Goal: Task Accomplishment & Management: Manage account settings

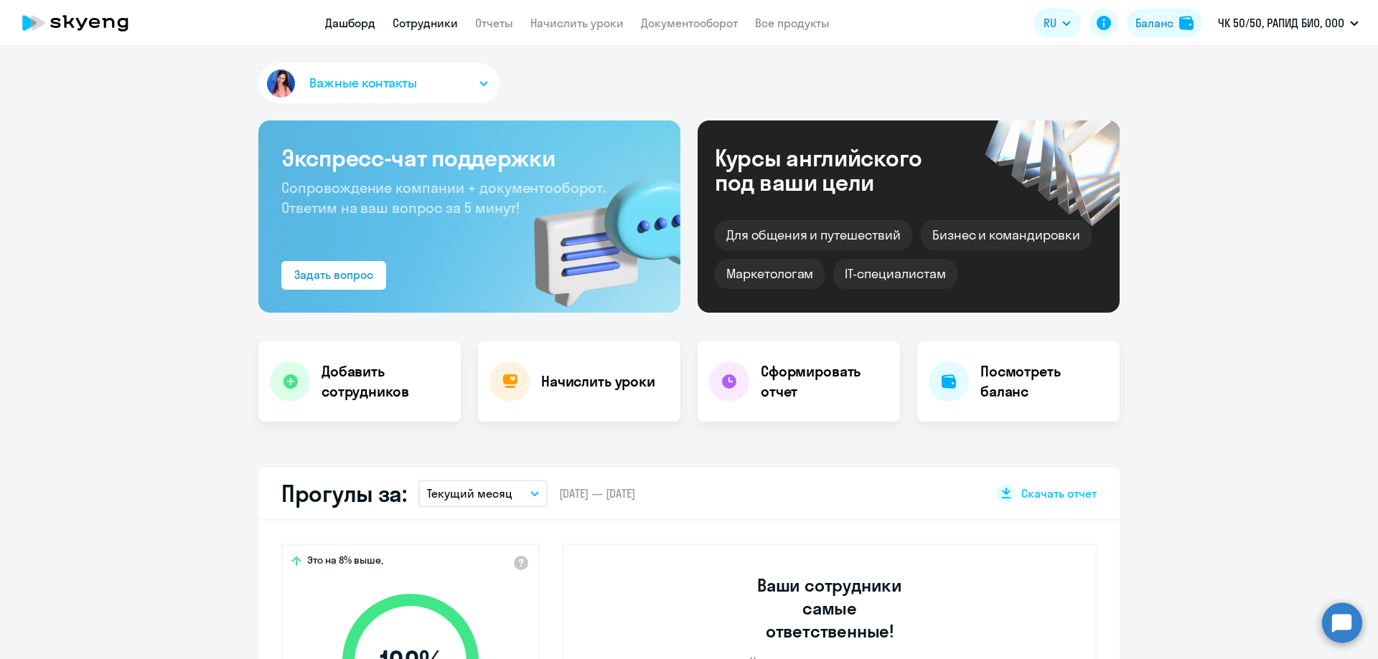
click at [442, 29] on link "Сотрудники" at bounding box center [424, 23] width 65 height 14
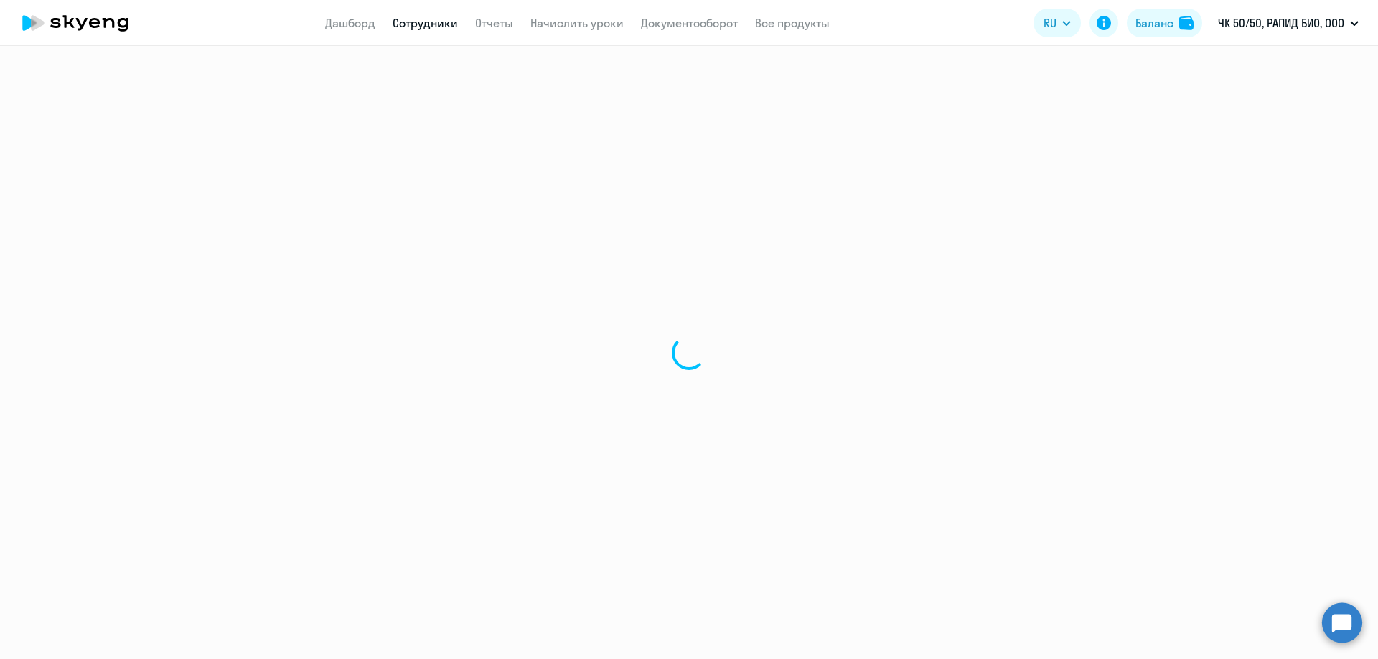
select select "30"
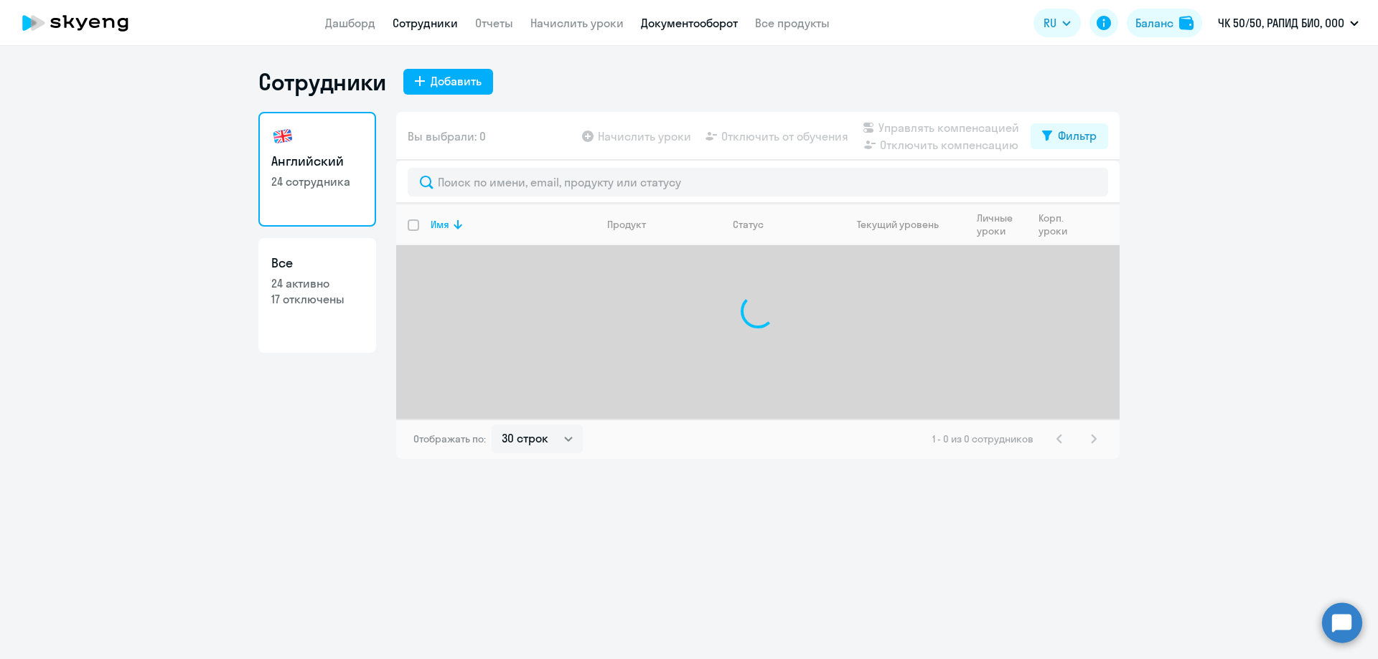
click at [710, 21] on link "Документооборот" at bounding box center [689, 23] width 97 height 14
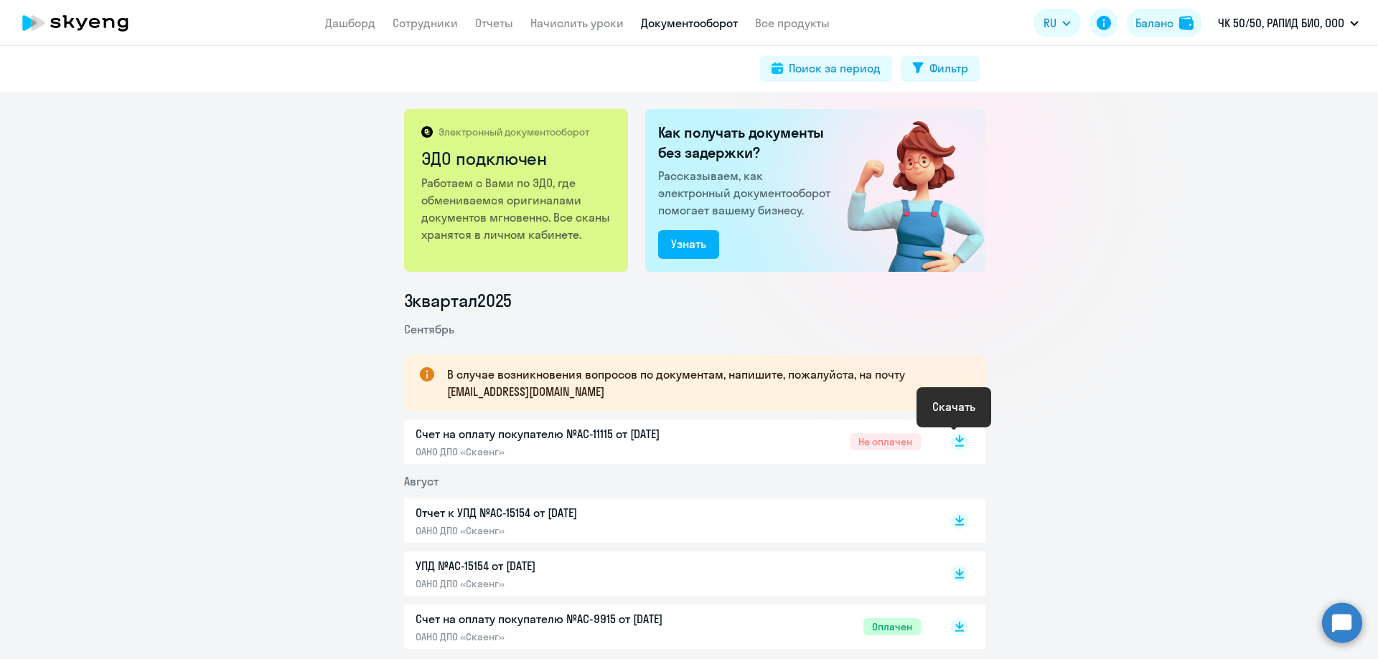
click at [956, 441] on rect at bounding box center [959, 441] width 17 height 17
click at [435, 30] on app-menu-item-link "Сотрудники" at bounding box center [424, 23] width 65 height 18
click at [429, 22] on link "Сотрудники" at bounding box center [424, 23] width 65 height 14
select select "30"
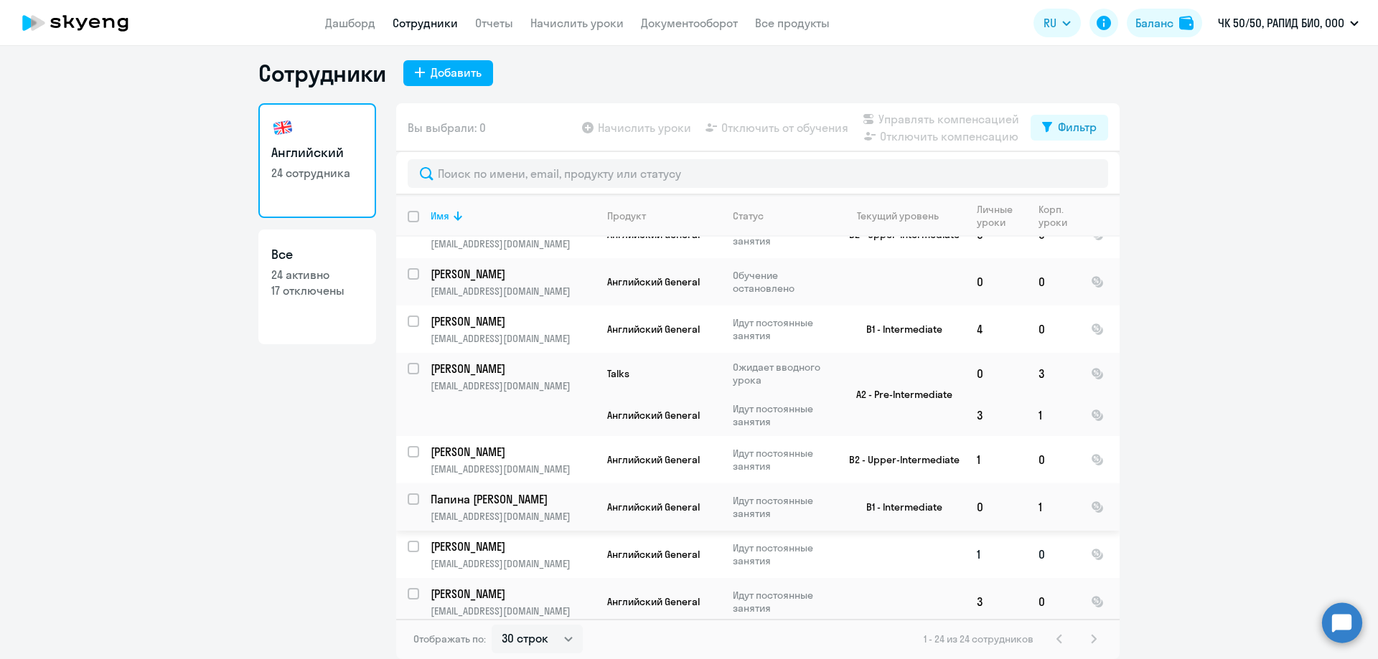
scroll to position [467, 0]
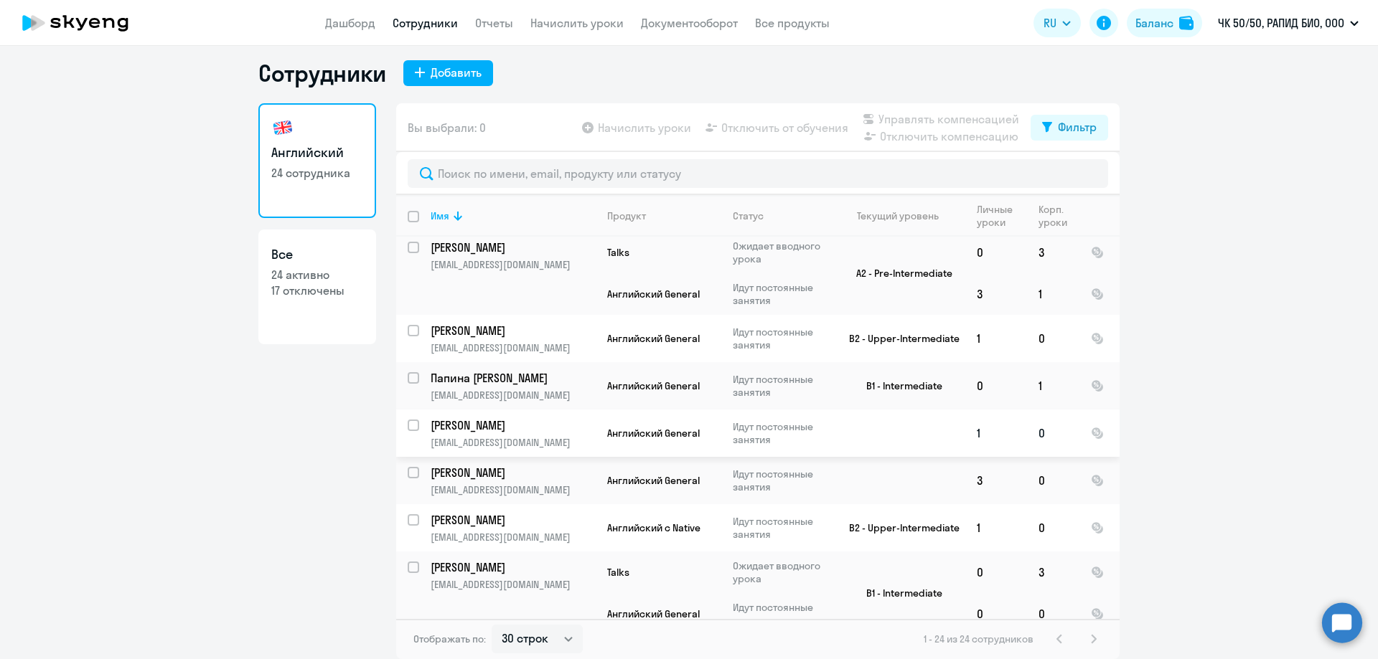
click at [410, 427] on input "select row 3307489" at bounding box center [422, 434] width 29 height 29
checkbox input "true"
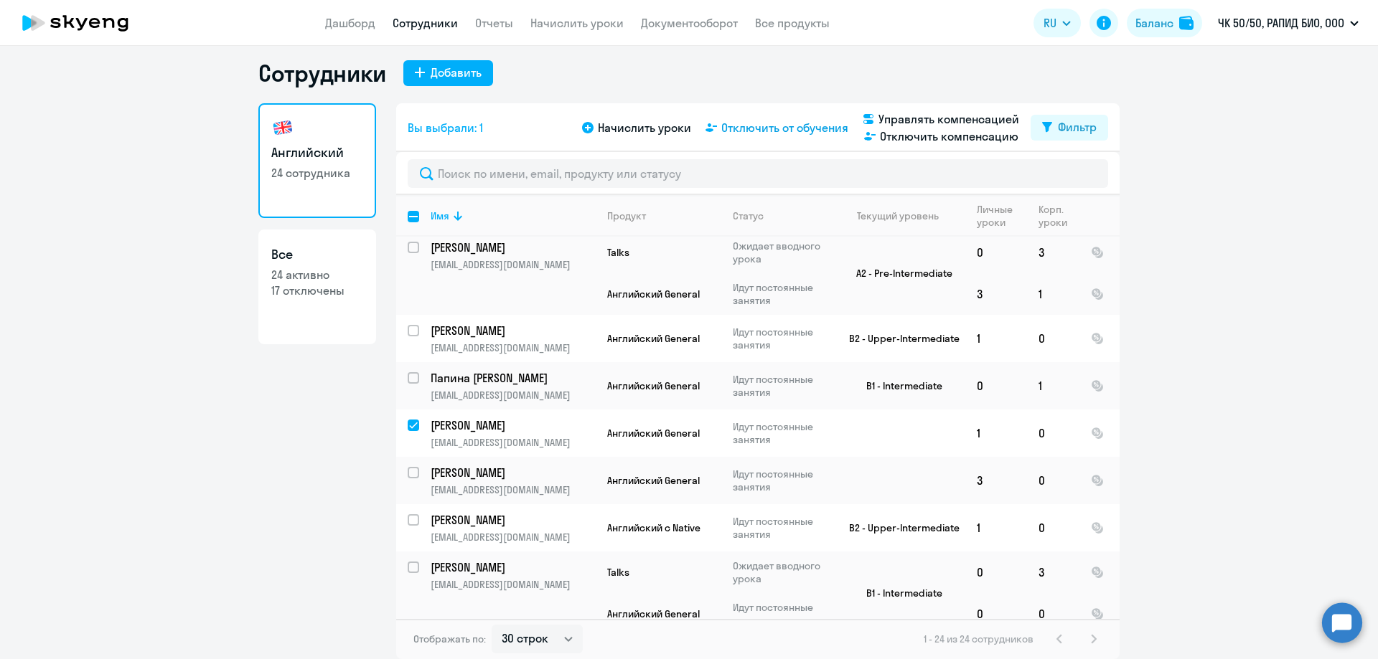
click at [782, 126] on span "Отключить от обучения" at bounding box center [784, 127] width 127 height 17
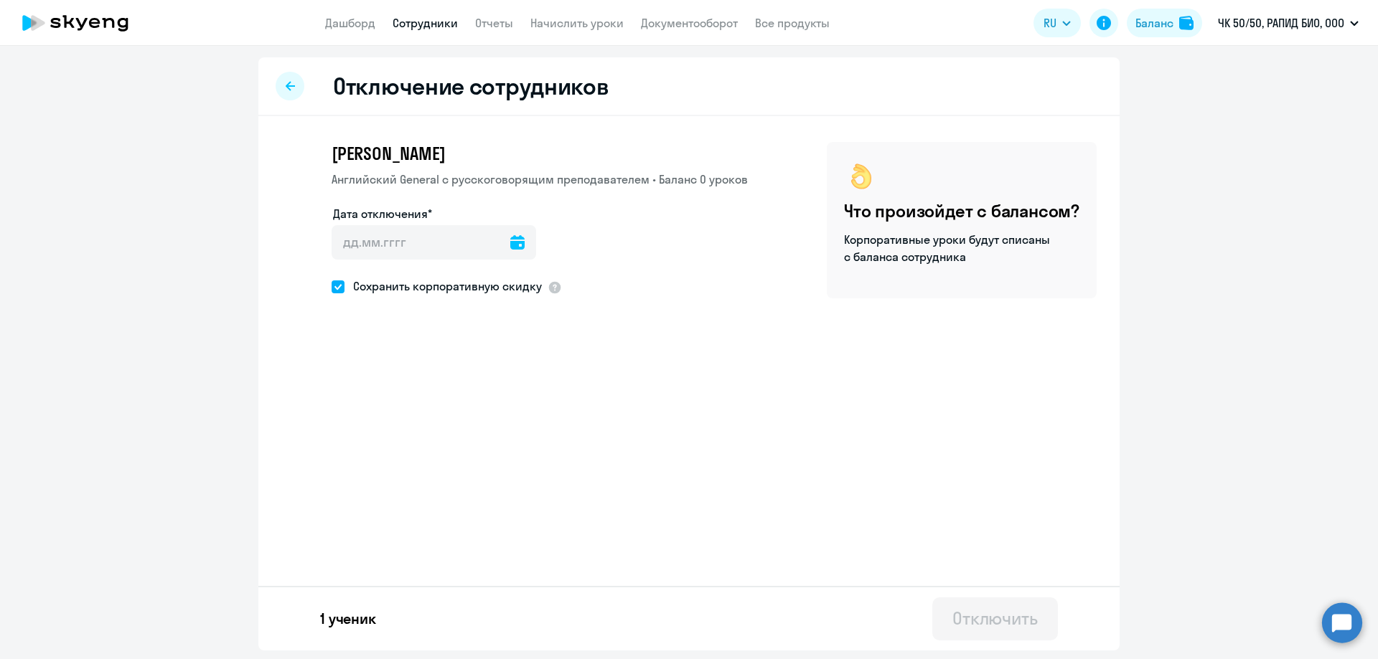
click at [511, 243] on icon at bounding box center [517, 242] width 14 height 14
drag, startPoint x: 395, startPoint y: 402, endPoint x: 382, endPoint y: 404, distance: 13.7
click at [394, 402] on tr "8 9 10 11 12 13 14" at bounding box center [437, 406] width 201 height 29
click at [382, 404] on span "9" at bounding box center [380, 406] width 26 height 26
type input "[DATE]"
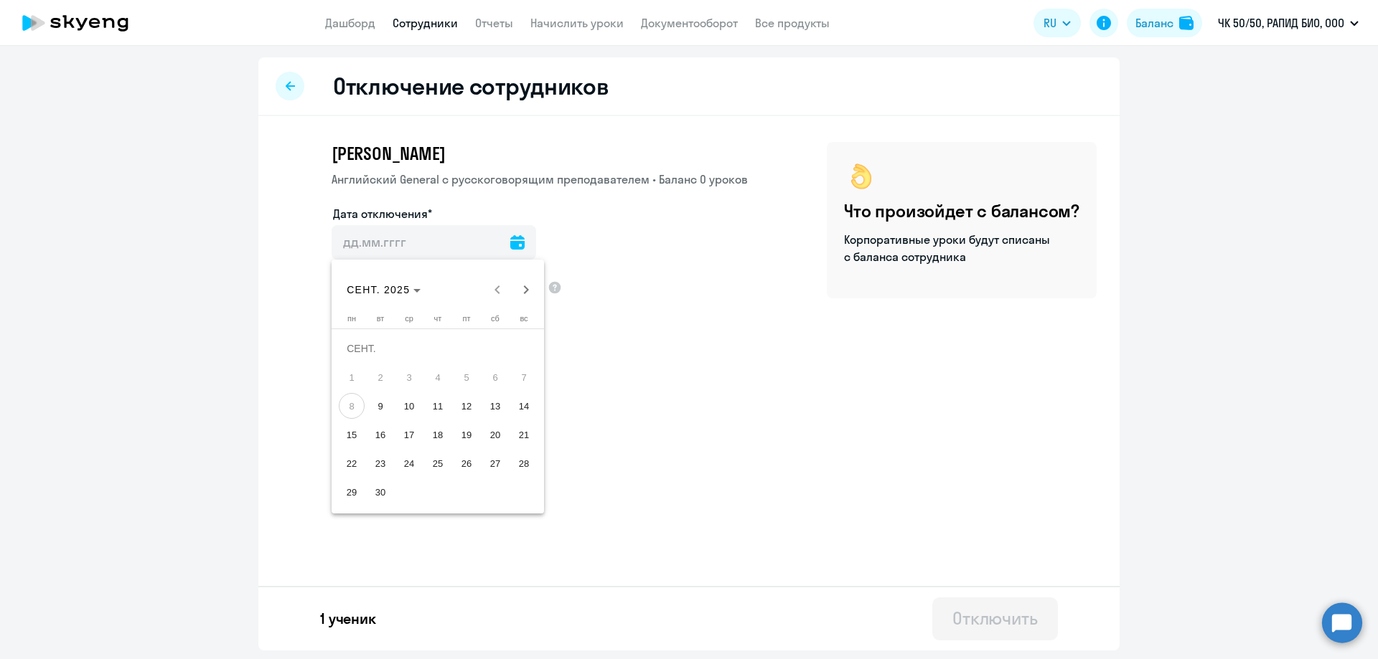
type input "[DATE]"
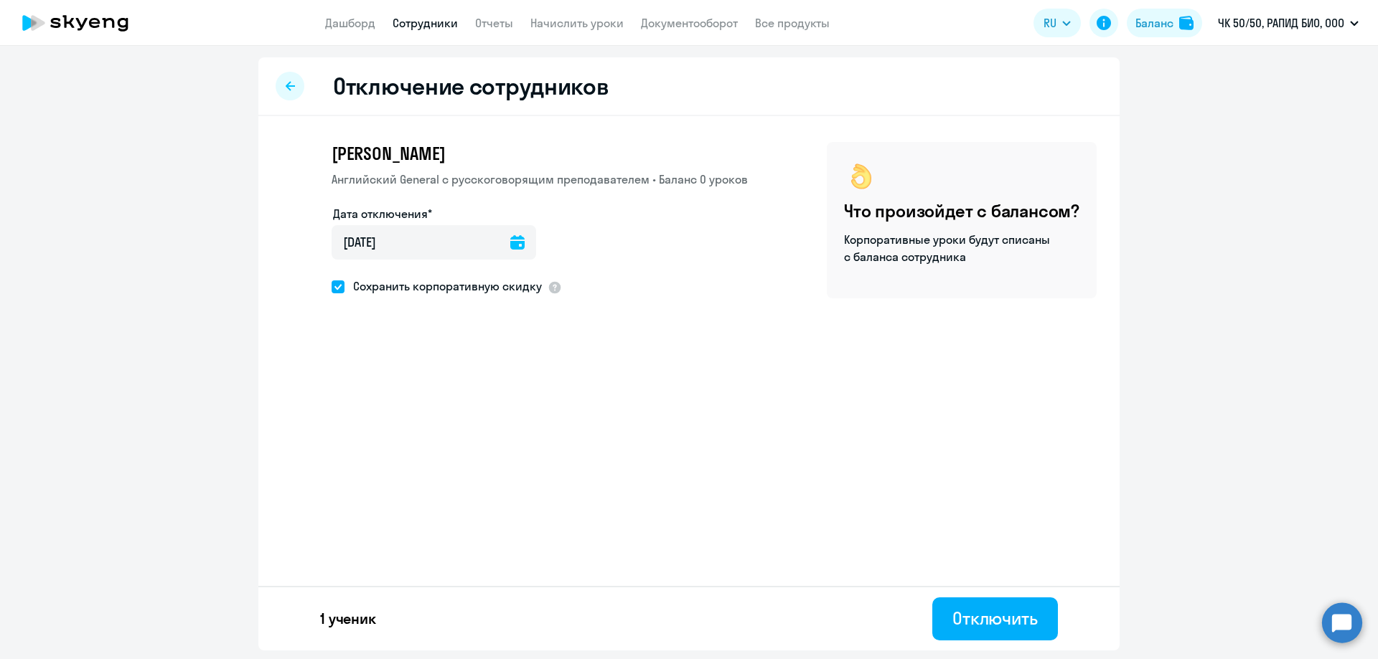
click at [413, 293] on span "Сохранить корпоративную скидку" at bounding box center [442, 286] width 197 height 17
click at [331, 287] on input "Сохранить корпоративную скидку" at bounding box center [331, 286] width 1 height 1
checkbox input "false"
click at [977, 619] on div "Отключить" at bounding box center [994, 618] width 85 height 23
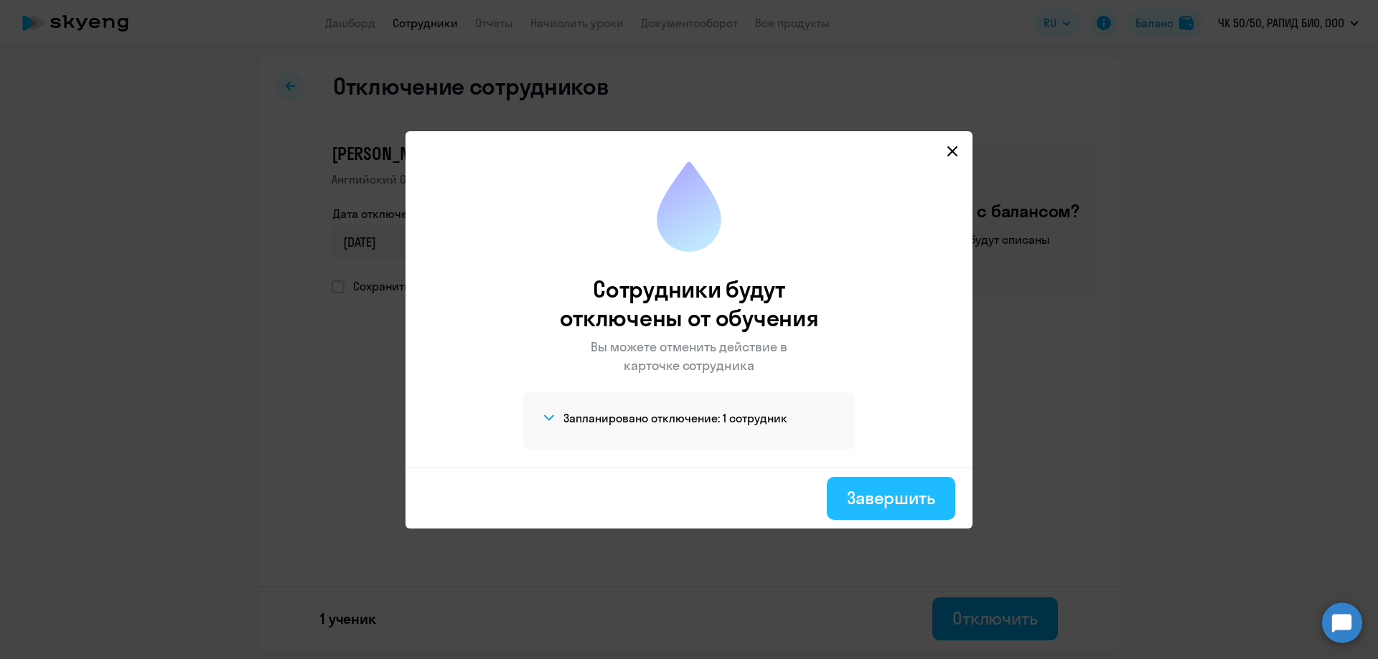
click at [870, 507] on div "Завершить" at bounding box center [891, 497] width 88 height 23
select select "30"
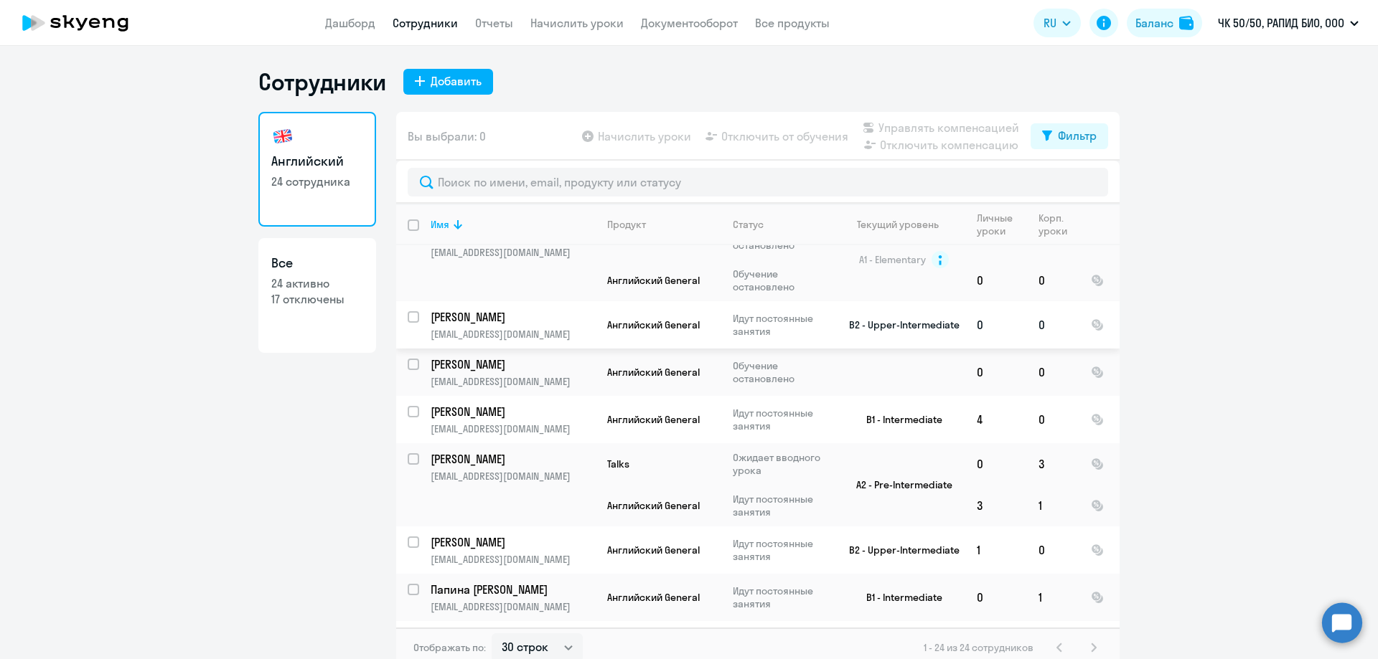
scroll to position [287, 0]
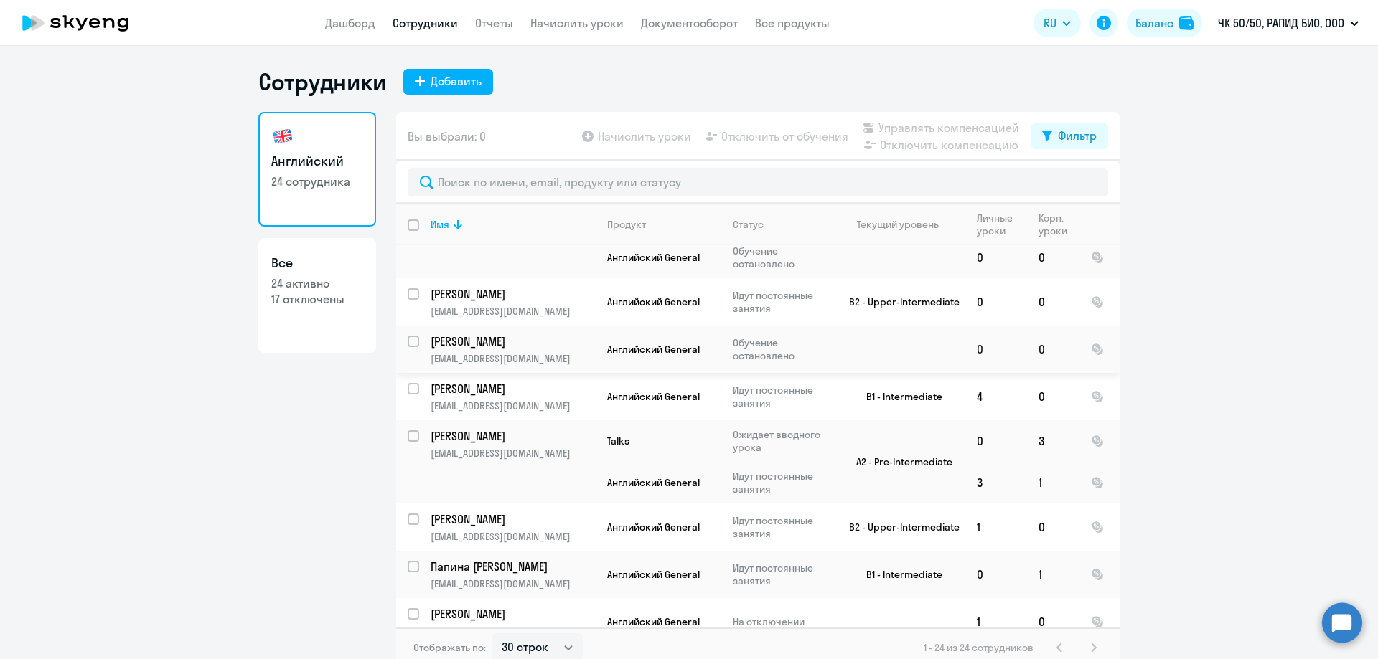
click at [410, 340] on input "select row 38685674" at bounding box center [422, 350] width 29 height 29
checkbox input "true"
click at [777, 134] on span "Отключить от обучения" at bounding box center [784, 136] width 127 height 17
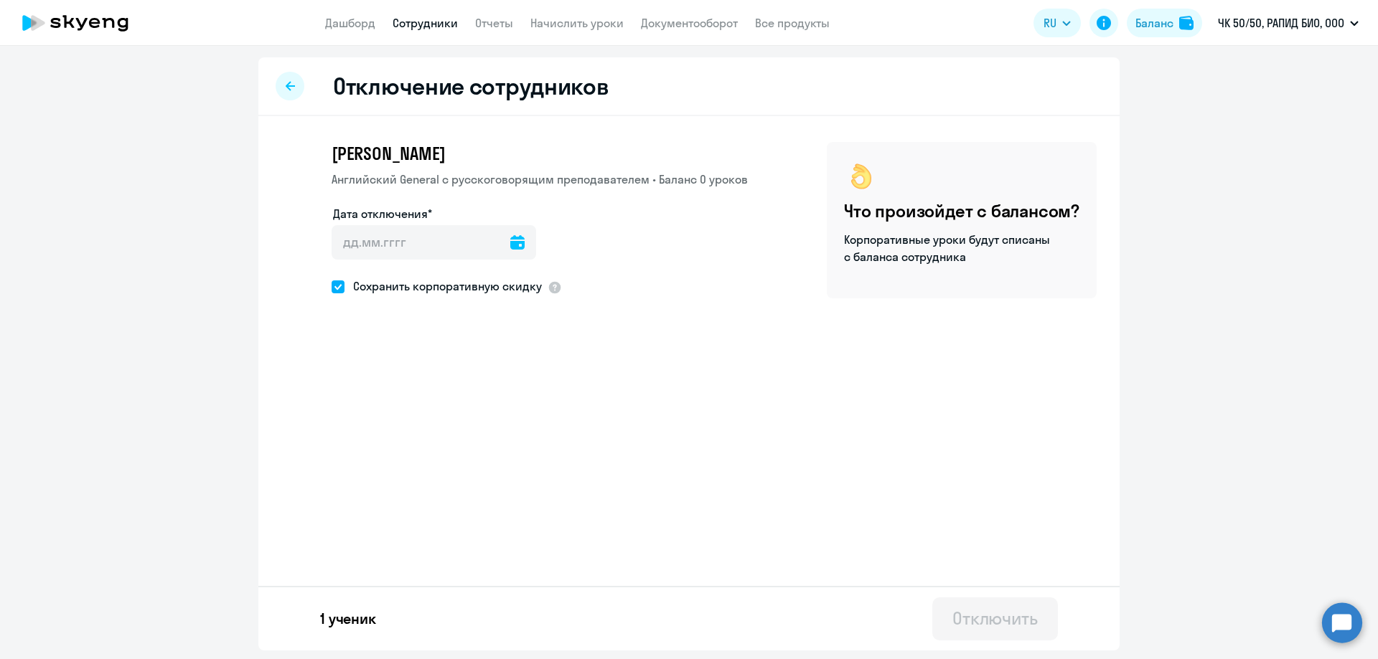
click at [510, 245] on icon at bounding box center [517, 242] width 14 height 14
click at [379, 406] on span "9" at bounding box center [380, 406] width 26 height 26
type input "[DATE]"
click at [435, 285] on span "Сохранить корпоративную скидку" at bounding box center [442, 286] width 197 height 17
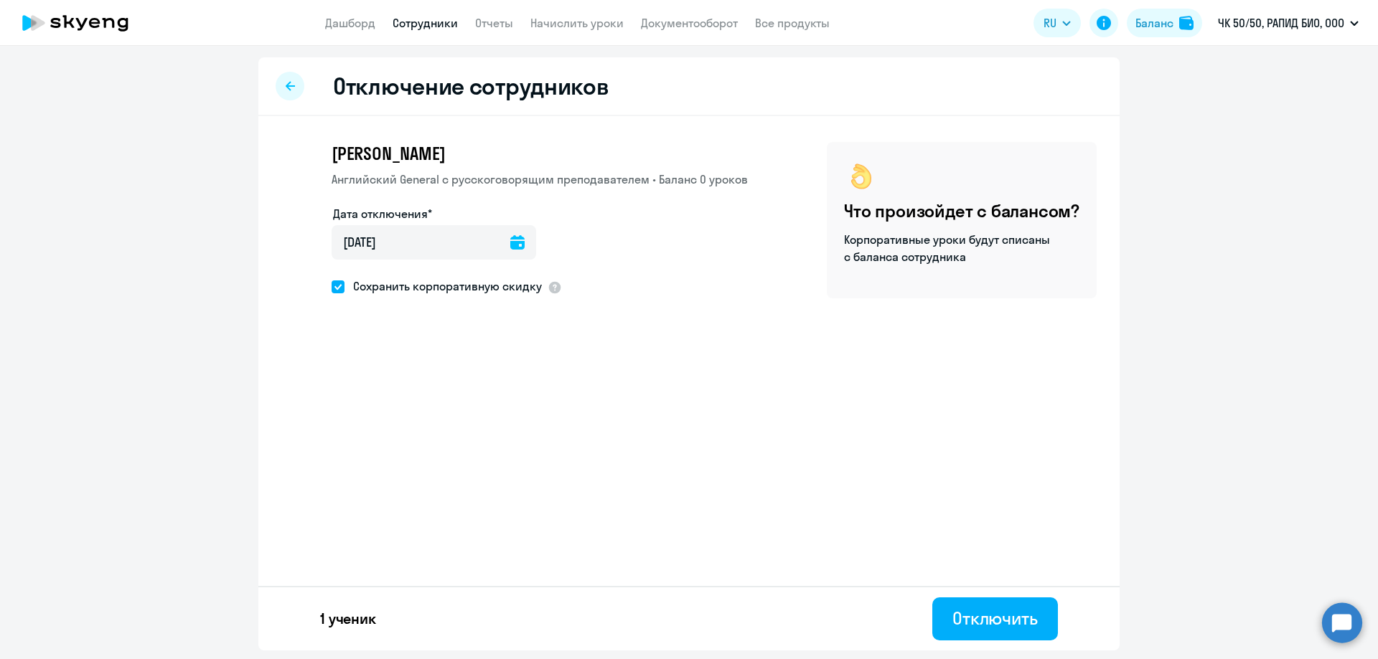
click at [331, 286] on input "Сохранить корпоративную скидку" at bounding box center [331, 286] width 1 height 1
checkbox input "false"
click at [1009, 629] on div "Отключить" at bounding box center [994, 618] width 85 height 23
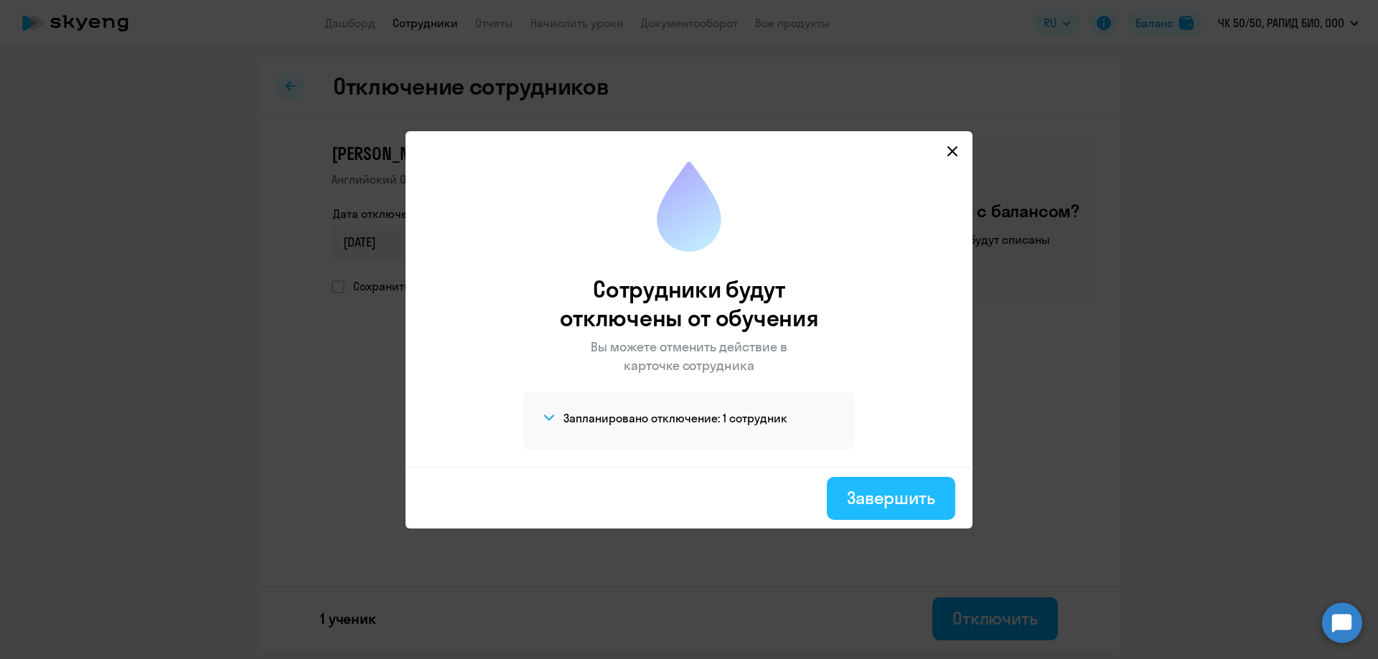
click at [888, 501] on div "Завершить" at bounding box center [891, 497] width 88 height 23
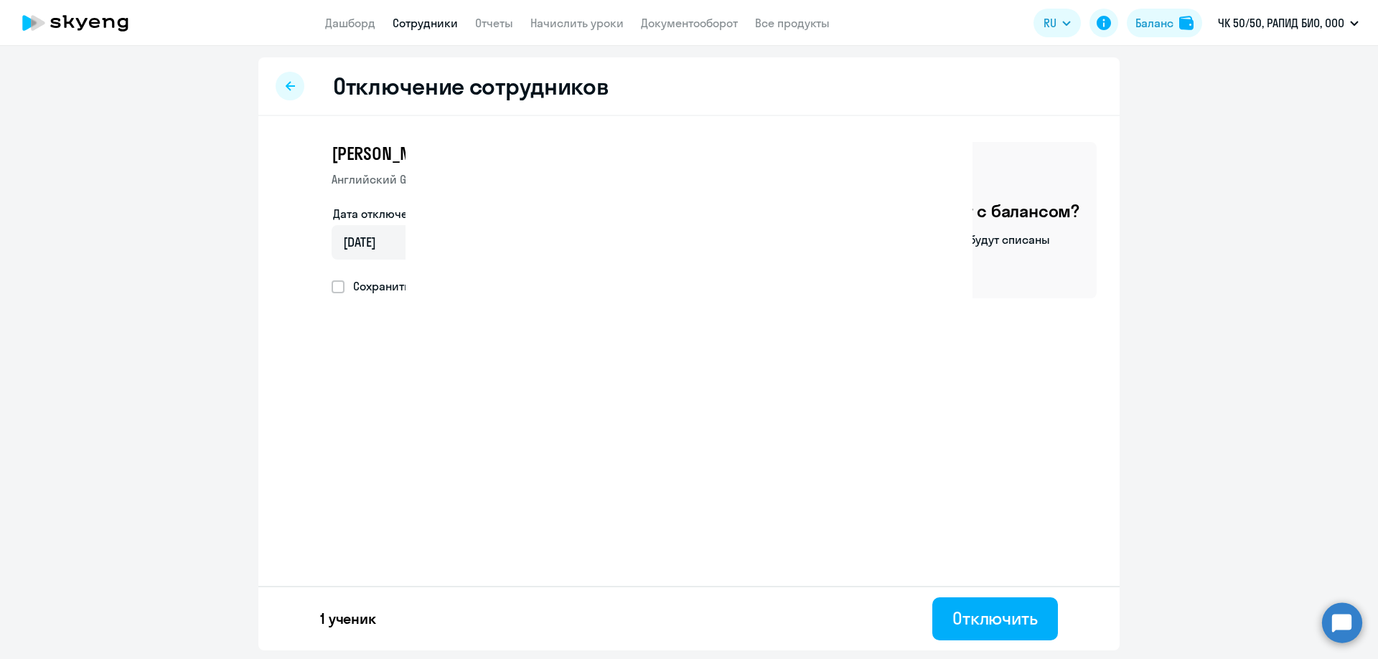
select select "30"
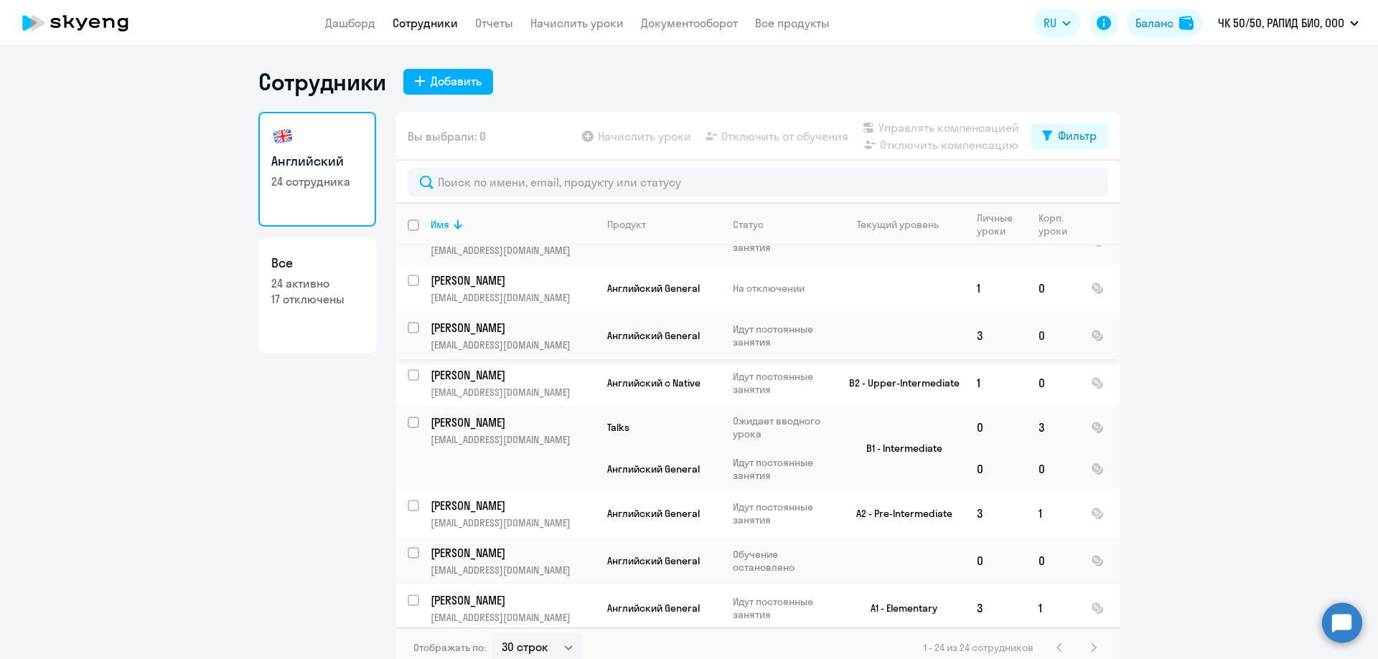
scroll to position [646, 0]
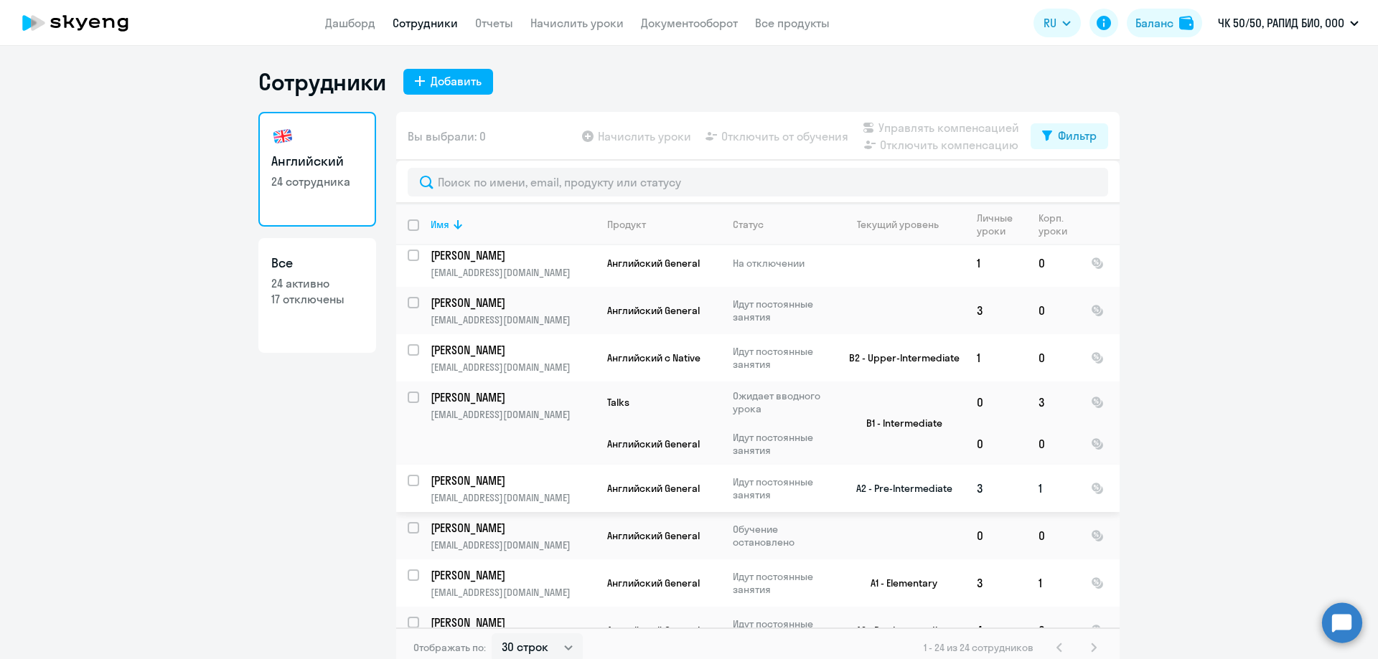
click at [408, 480] on input "select row 4784093" at bounding box center [422, 489] width 29 height 29
checkbox input "true"
click at [743, 143] on span "Отключить от обучения" at bounding box center [784, 136] width 127 height 17
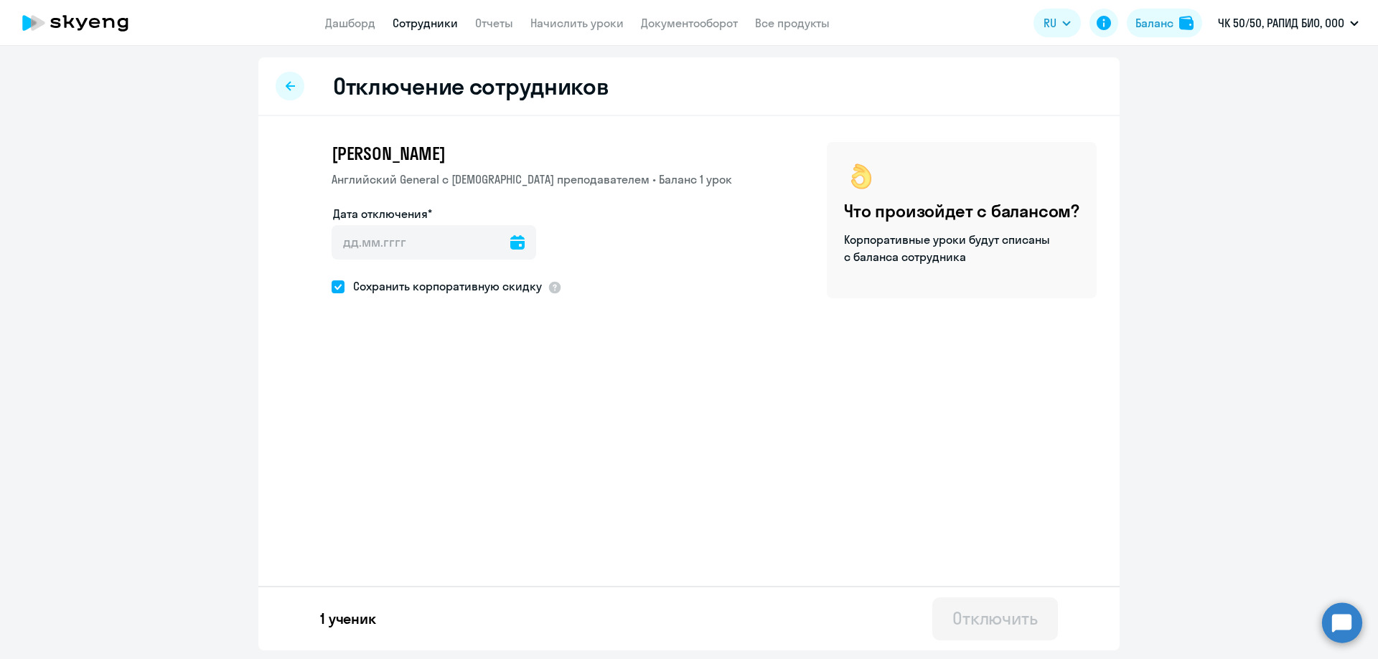
click at [513, 244] on icon at bounding box center [517, 242] width 14 height 14
click at [381, 410] on span "9" at bounding box center [380, 406] width 26 height 26
type input "[DATE]"
click at [381, 292] on span "Сохранить корпоративную скидку" at bounding box center [442, 286] width 197 height 17
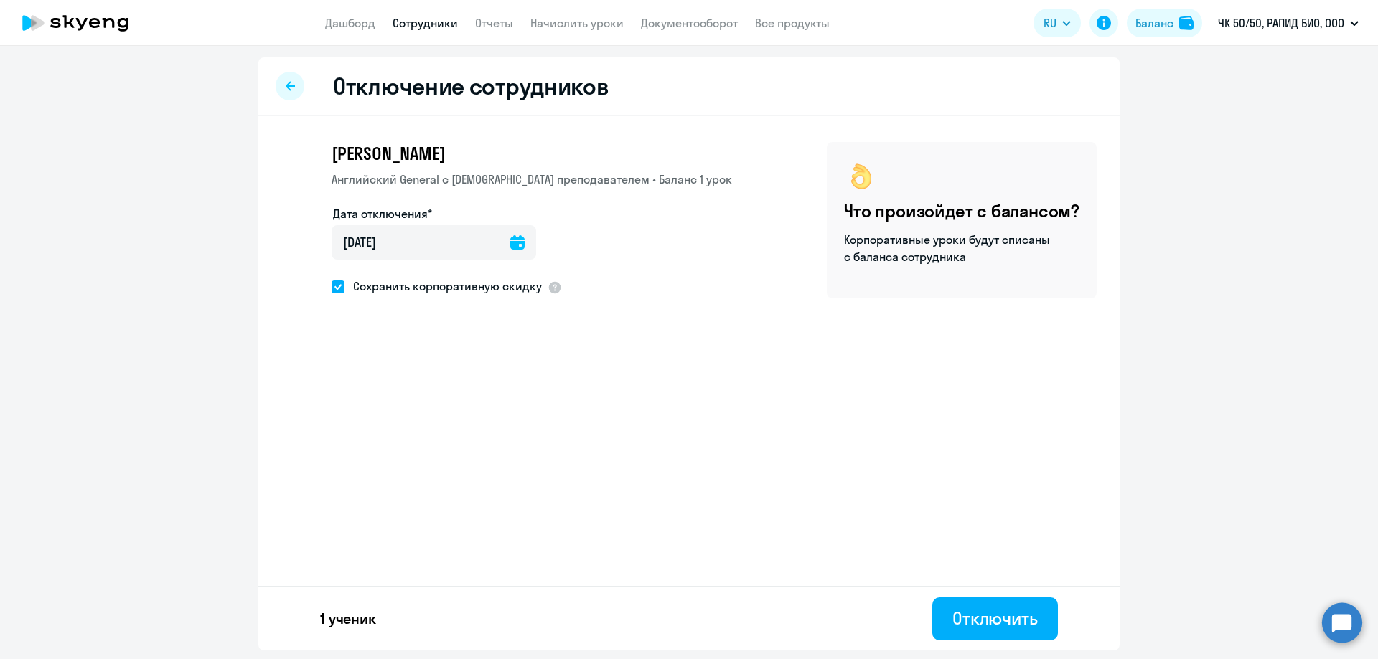
click at [331, 287] on input "Сохранить корпоративную скидку" at bounding box center [331, 286] width 1 height 1
checkbox input "false"
click at [994, 623] on div "Отключить" at bounding box center [994, 618] width 85 height 23
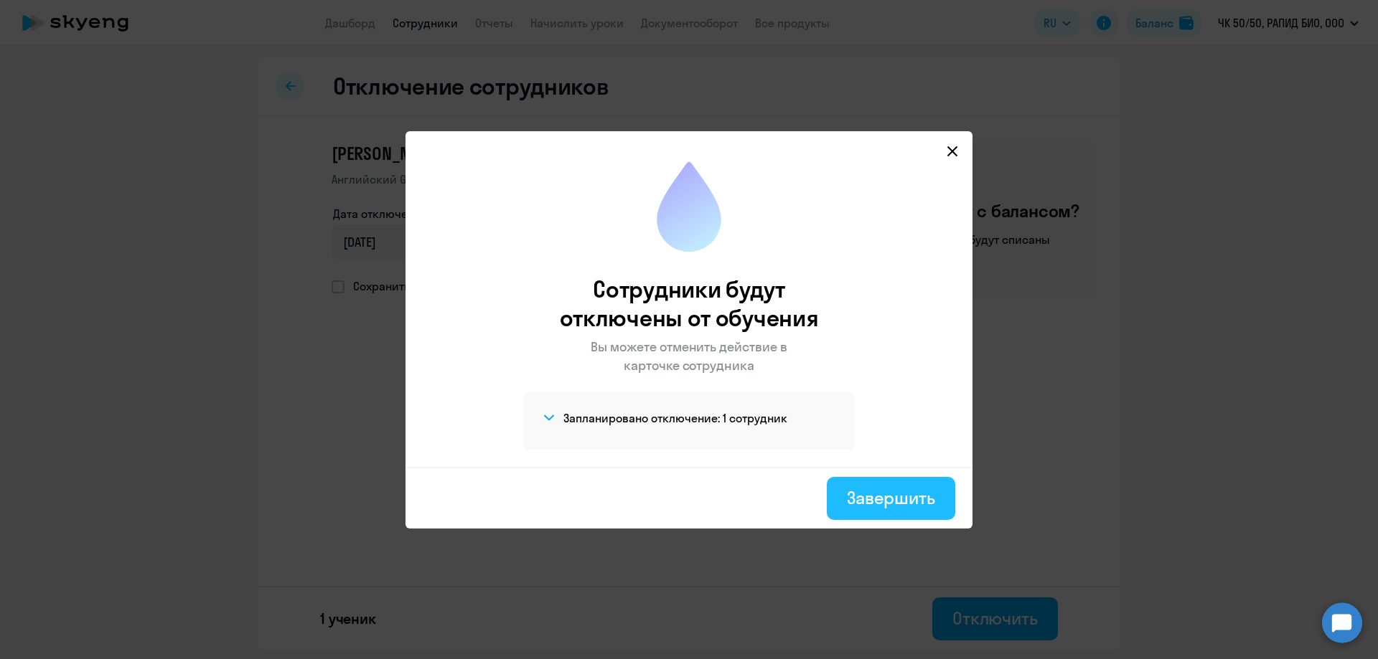
click at [870, 504] on div "Завершить" at bounding box center [891, 497] width 88 height 23
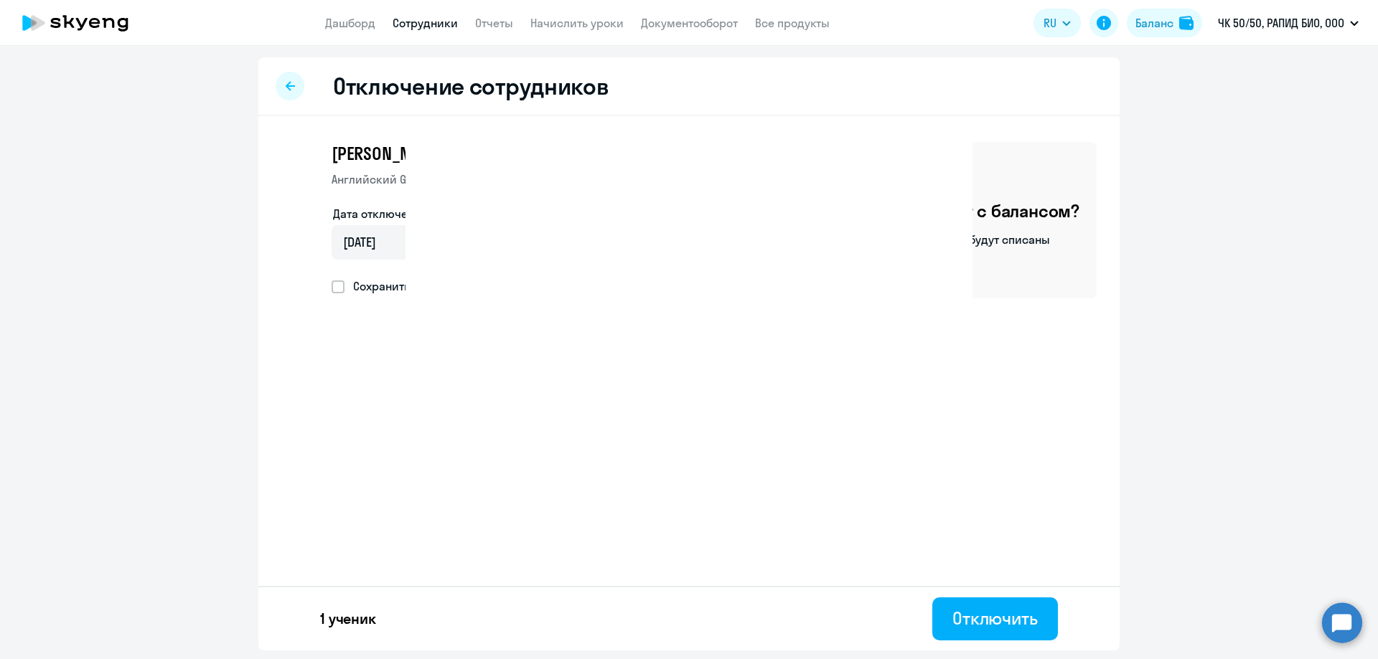
select select "30"
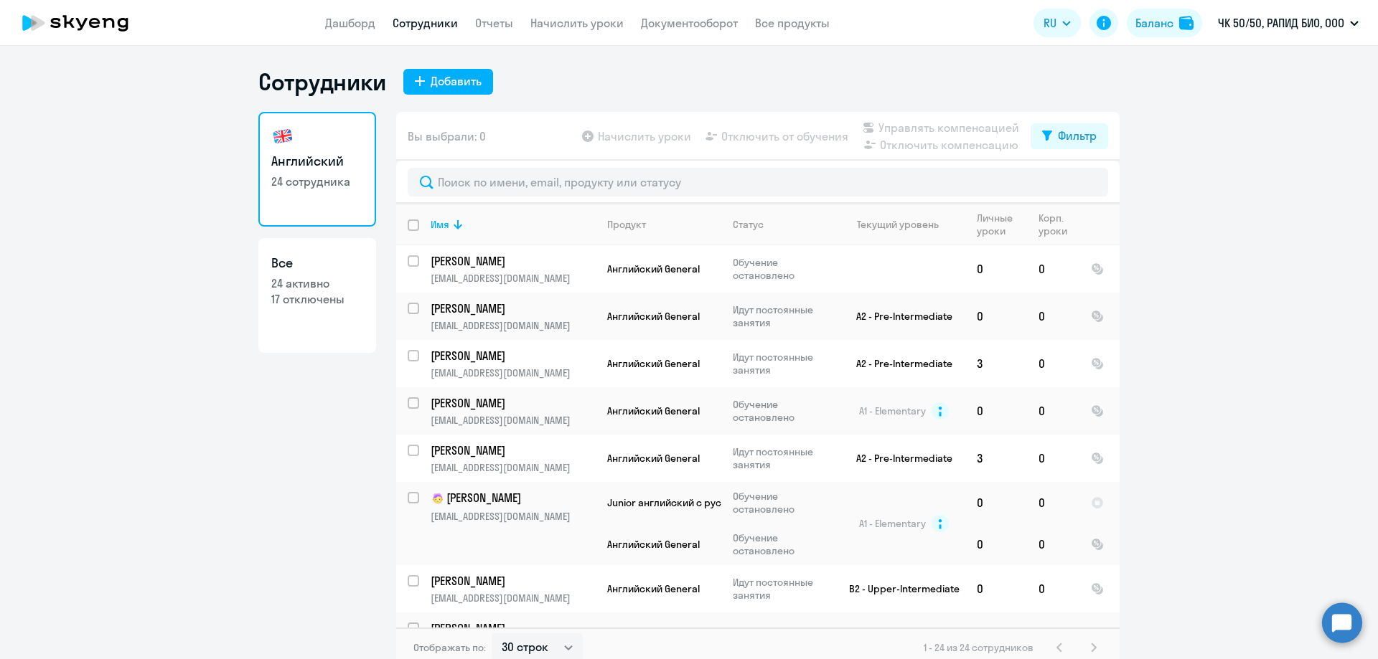
click at [298, 282] on p "24 активно" at bounding box center [317, 284] width 92 height 16
select select "30"
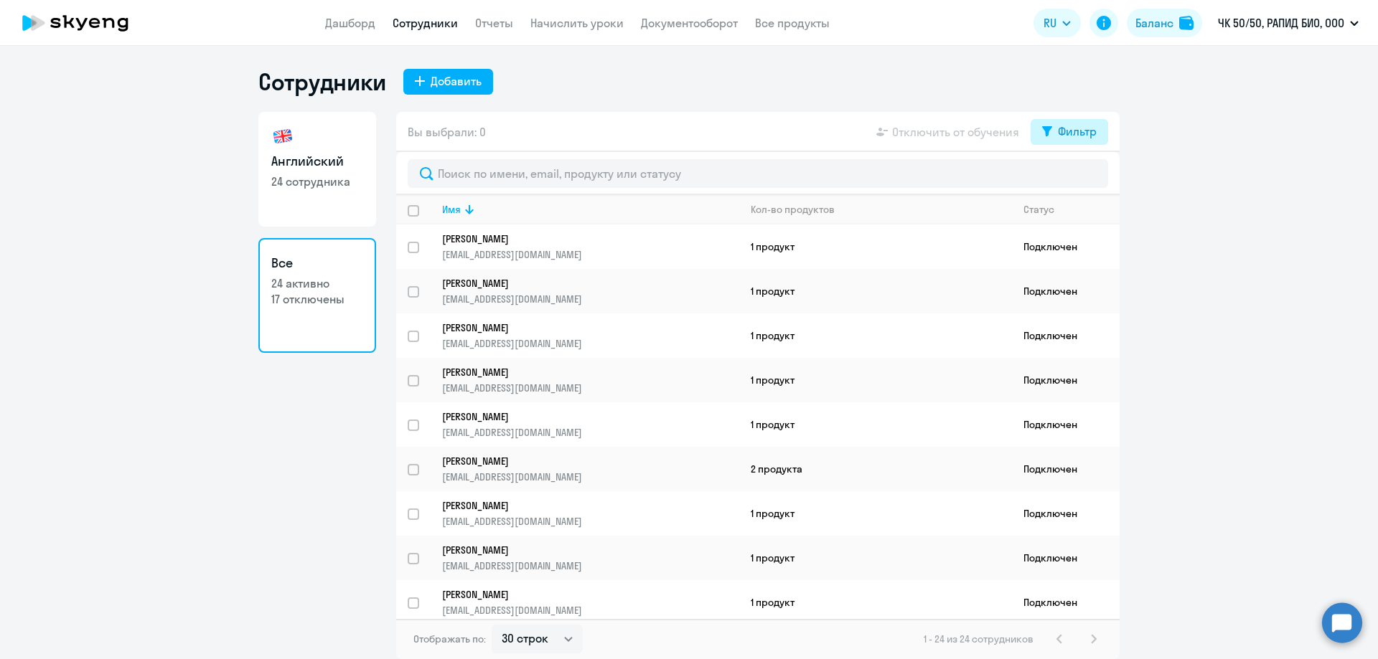
click at [1060, 131] on div "Фильтр" at bounding box center [1077, 131] width 39 height 17
click at [1060, 130] on div "Фильтр" at bounding box center [1077, 131] width 39 height 17
click at [298, 169] on h3 "Английский" at bounding box center [317, 161] width 92 height 19
select select "30"
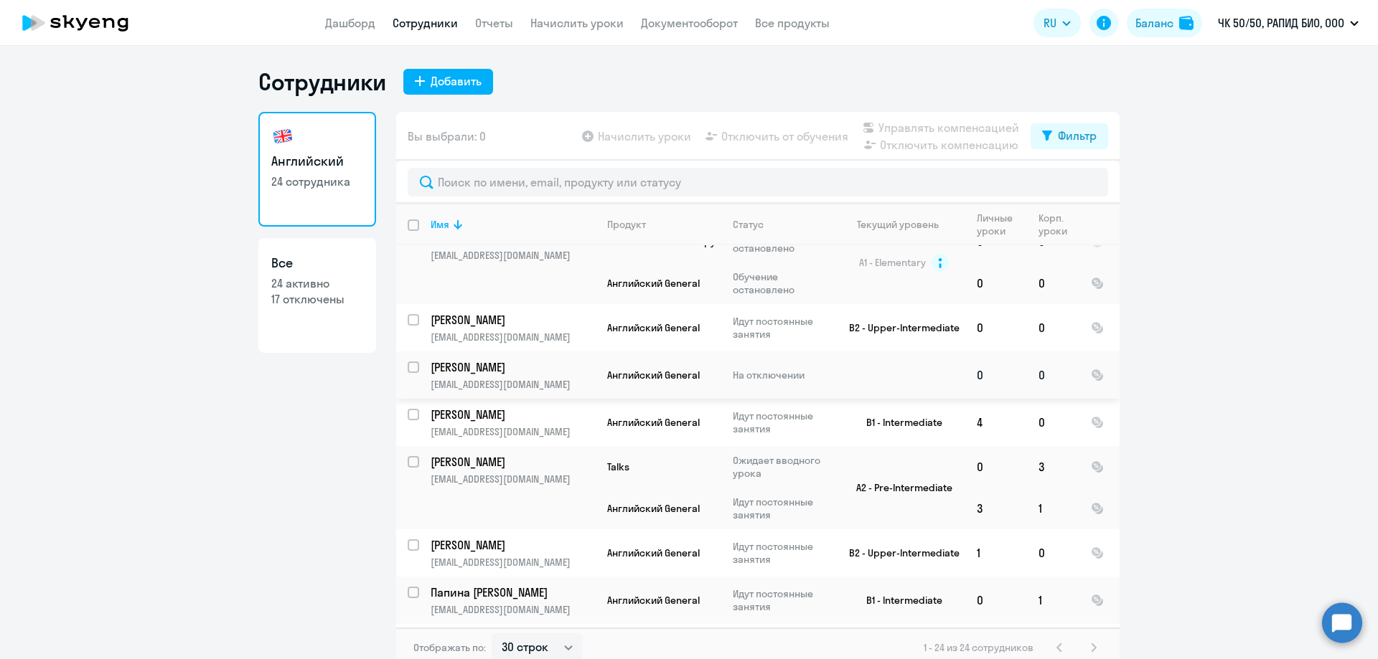
scroll to position [287, 0]
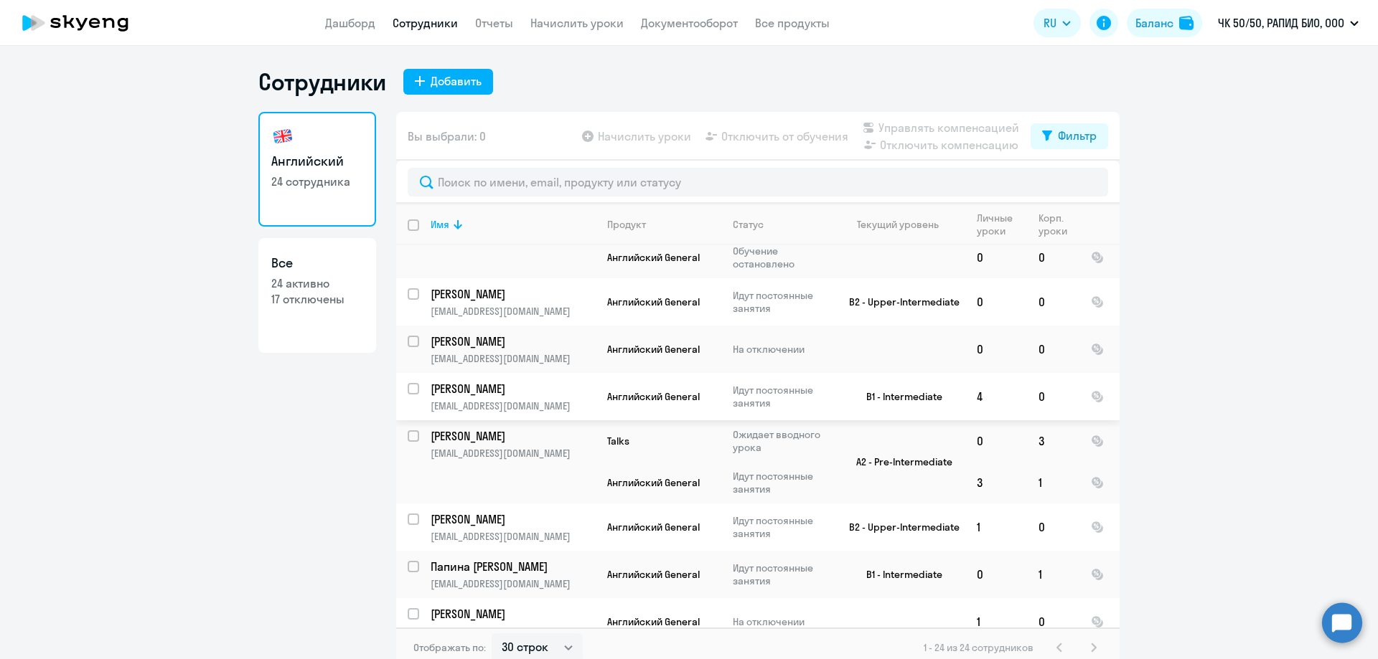
drag, startPoint x: 684, startPoint y: 386, endPoint x: 249, endPoint y: 503, distance: 450.9
click at [237, 522] on ng-component "Сотрудники Добавить Английский 24 сотрудника Все 24 активно 17 отключены Вы выб…" at bounding box center [689, 367] width 1378 height 601
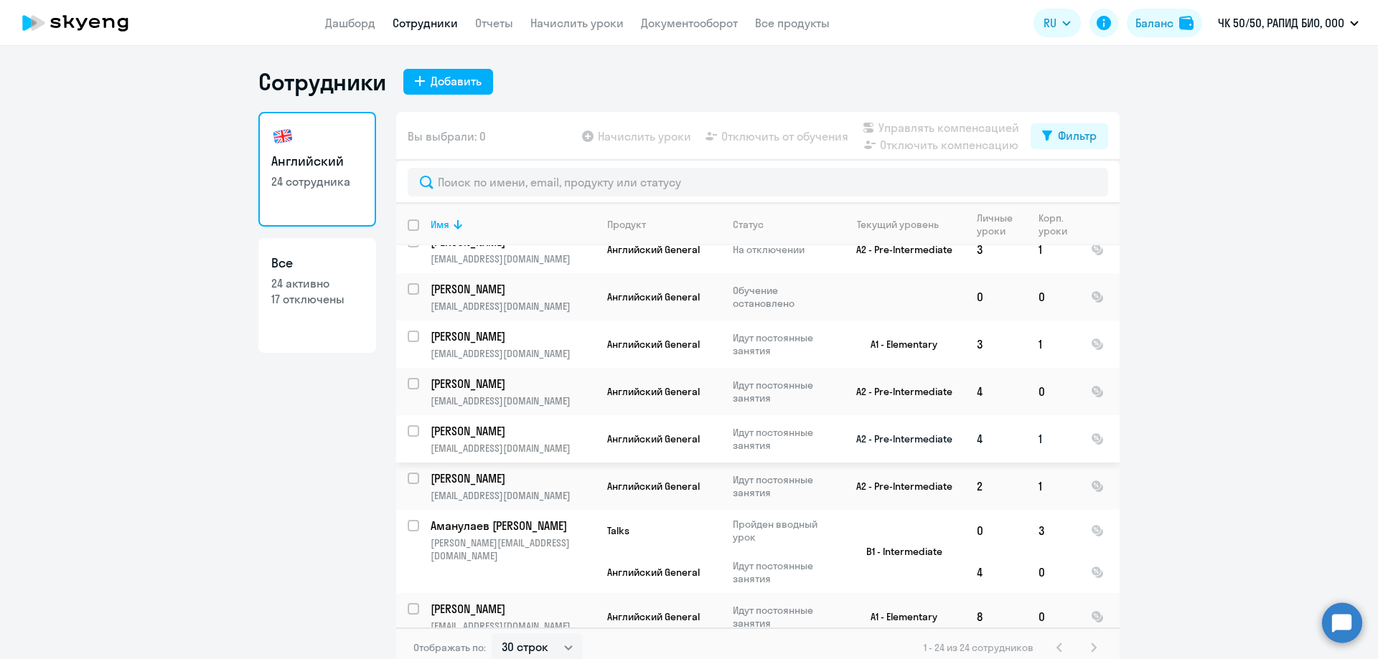
scroll to position [898, 0]
